Goal: Task Accomplishment & Management: Manage account settings

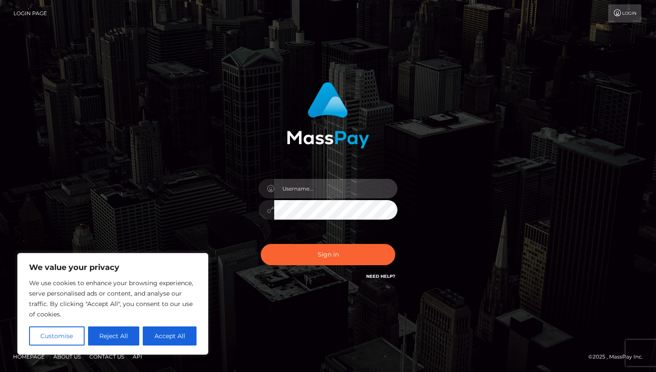
click at [304, 190] on input "text" at bounding box center [335, 189] width 123 height 20
type input "xxxlunabluexxx@gmail.com"
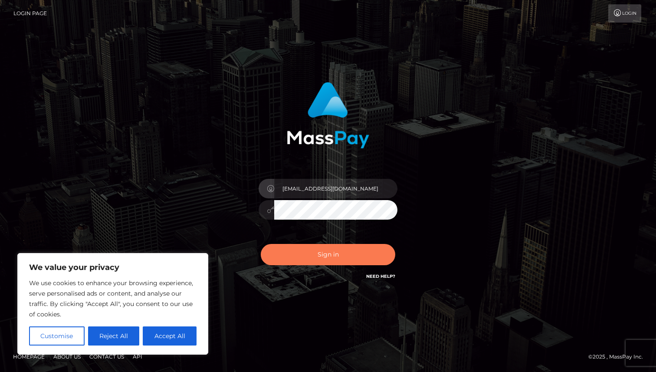
click at [350, 248] on button "Sign in" at bounding box center [328, 254] width 135 height 21
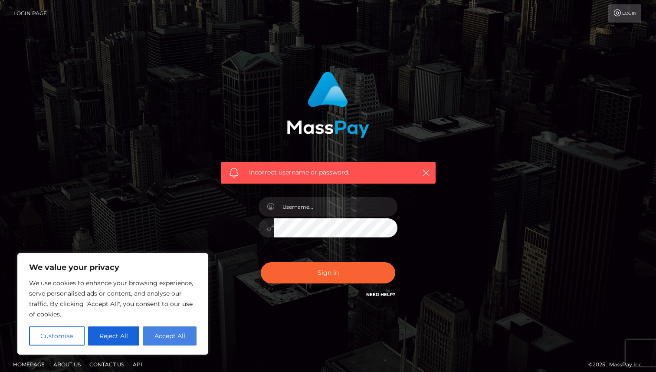
click at [164, 336] on button "Accept All" at bounding box center [170, 335] width 54 height 19
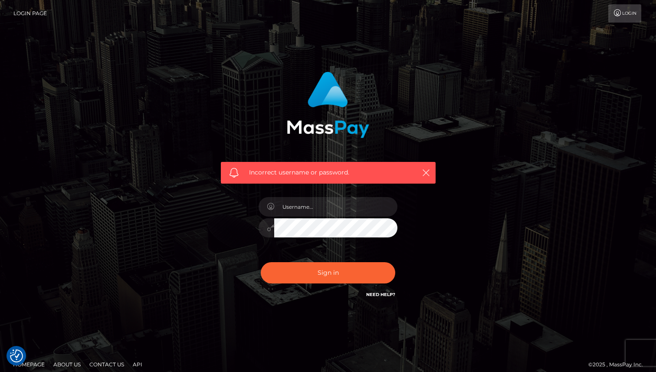
checkbox input "true"
click at [337, 213] on input "text" at bounding box center [335, 207] width 123 height 20
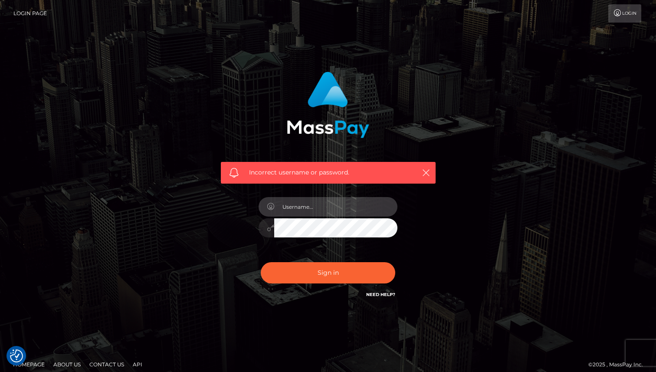
type input "xxxlunabluexxx@gmail.com"
click at [346, 261] on div "Sign in Need Help?" at bounding box center [328, 276] width 152 height 39
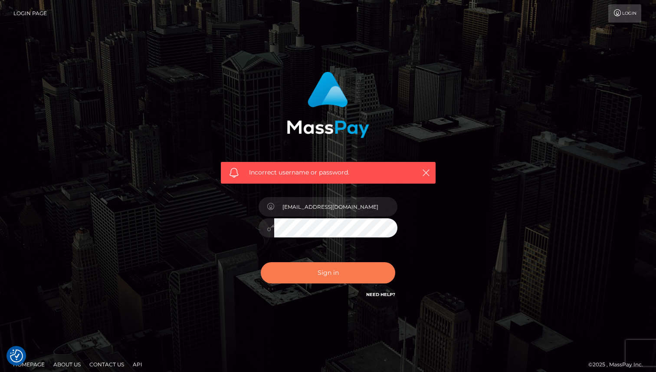
click at [346, 269] on button "Sign in" at bounding box center [328, 272] width 135 height 21
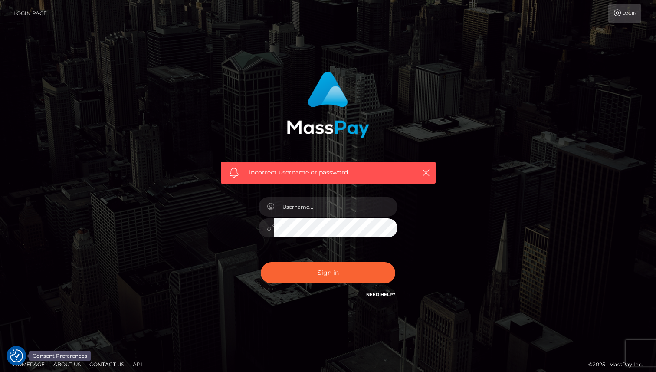
click at [17, 356] on img "Consent Preferences" at bounding box center [16, 355] width 13 height 13
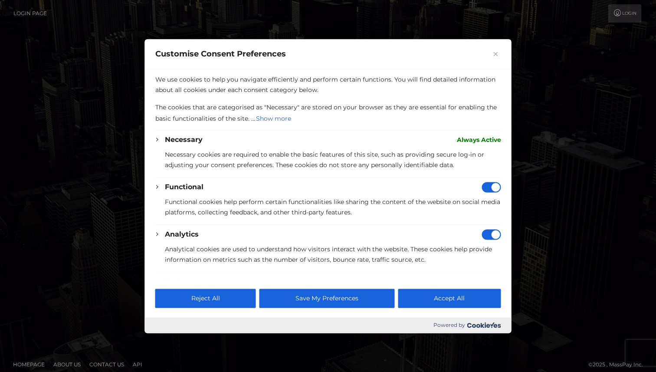
click at [499, 59] on button "Close" at bounding box center [496, 54] width 10 height 10
